Goal: Transaction & Acquisition: Purchase product/service

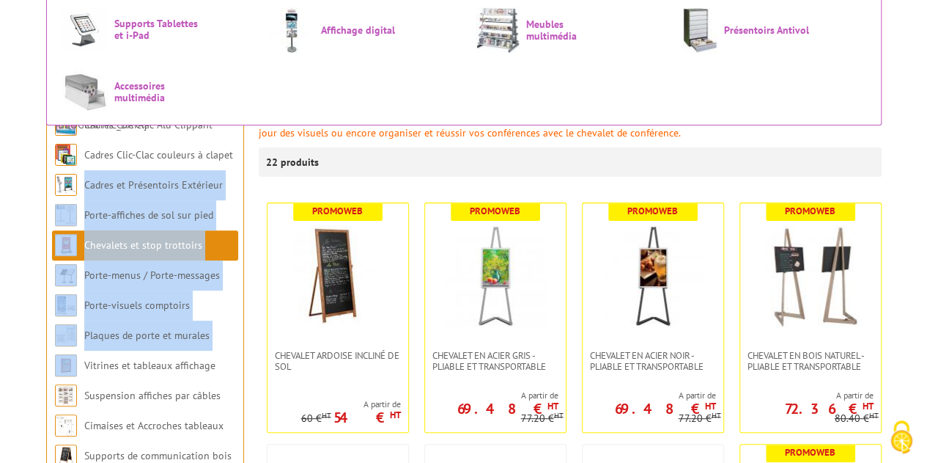
scroll to position [147, 0]
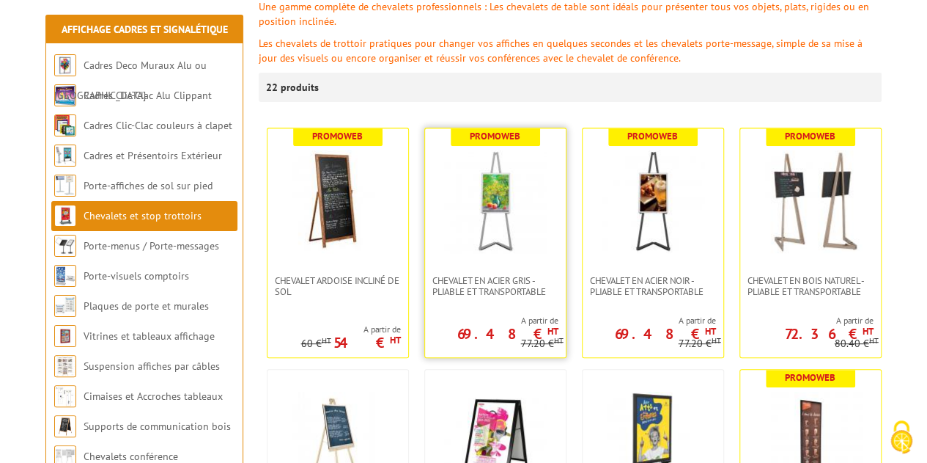
click at [485, 229] on img at bounding box center [495, 201] width 103 height 103
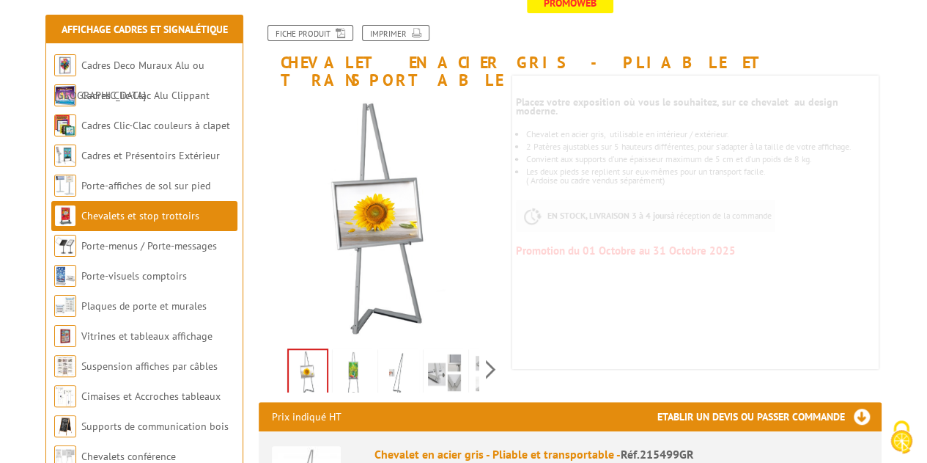
scroll to position [220, 0]
